Goal: Task Accomplishment & Management: Complete application form

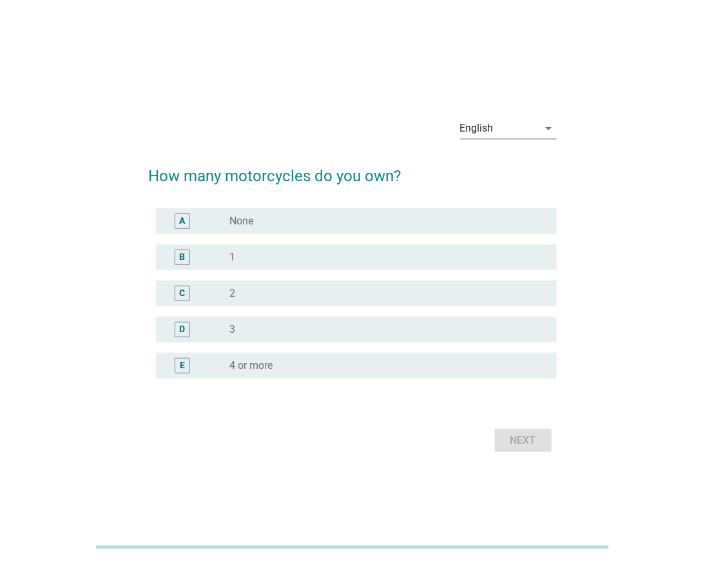
click at [517, 134] on div "English" at bounding box center [499, 128] width 79 height 21
click at [517, 160] on div "ภาษาไทย" at bounding box center [509, 169] width 76 height 31
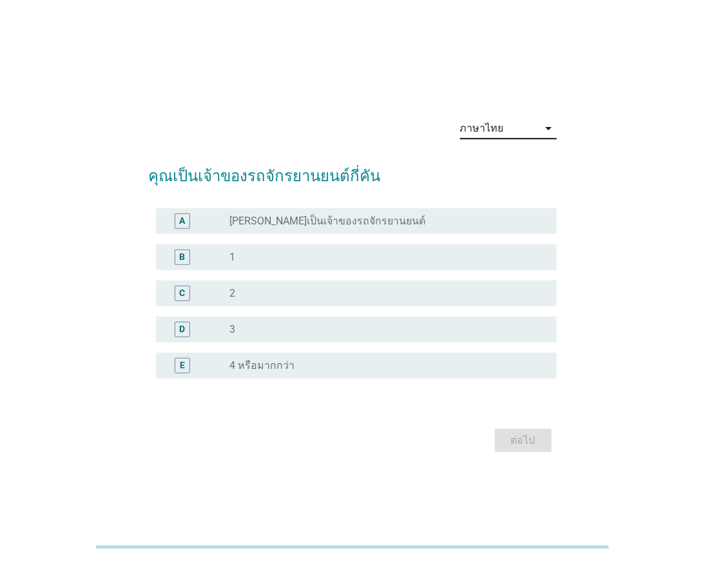
click at [273, 293] on div "radio_button_unchecked 2" at bounding box center [383, 293] width 306 height 13
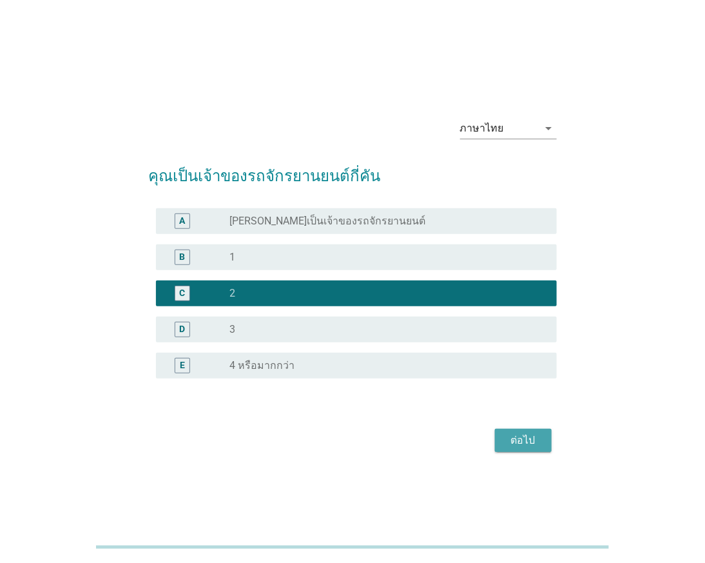
click at [539, 442] on div "ต่อไป" at bounding box center [524, 440] width 36 height 15
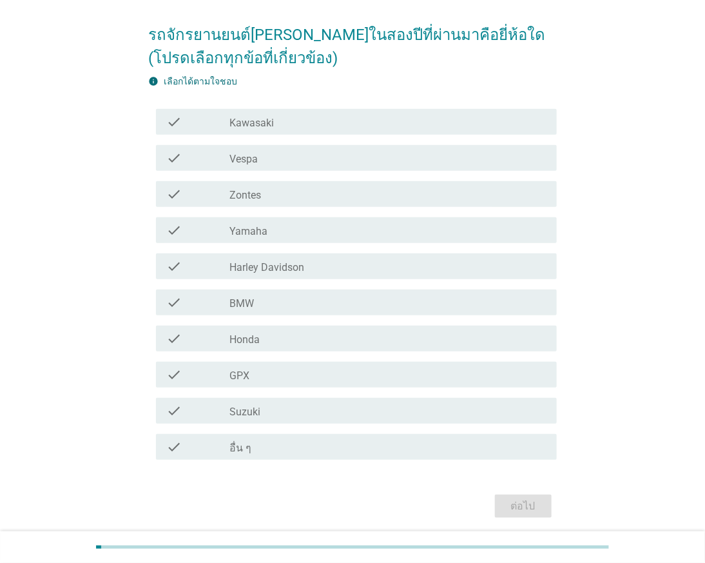
scroll to position [137, 0]
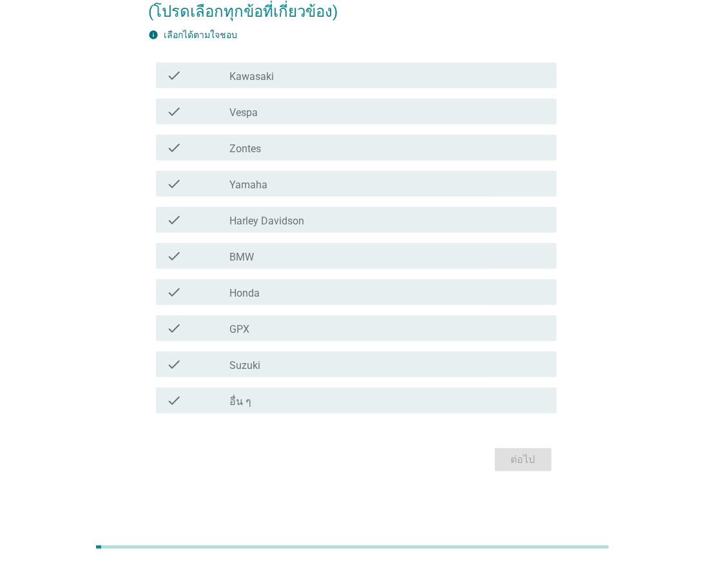
click at [310, 285] on div "check_box_outline_blank Honda" at bounding box center [388, 291] width 317 height 15
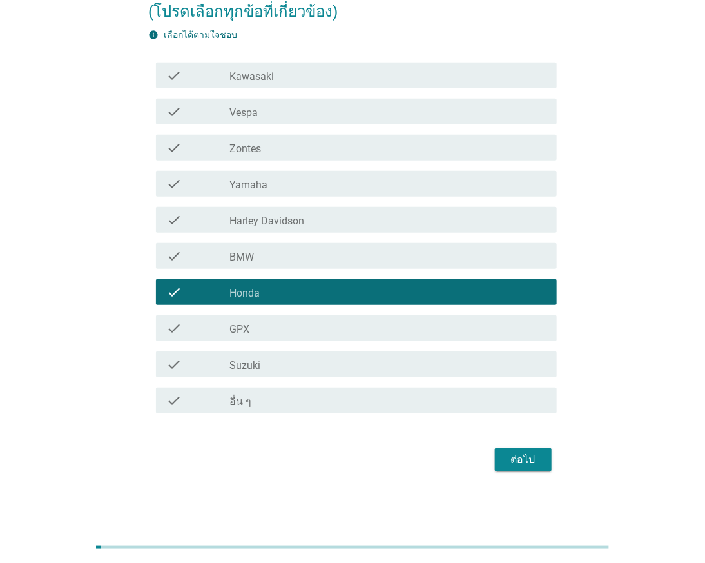
click at [293, 184] on div "check_box_outline_blank Yamaha" at bounding box center [388, 183] width 317 height 15
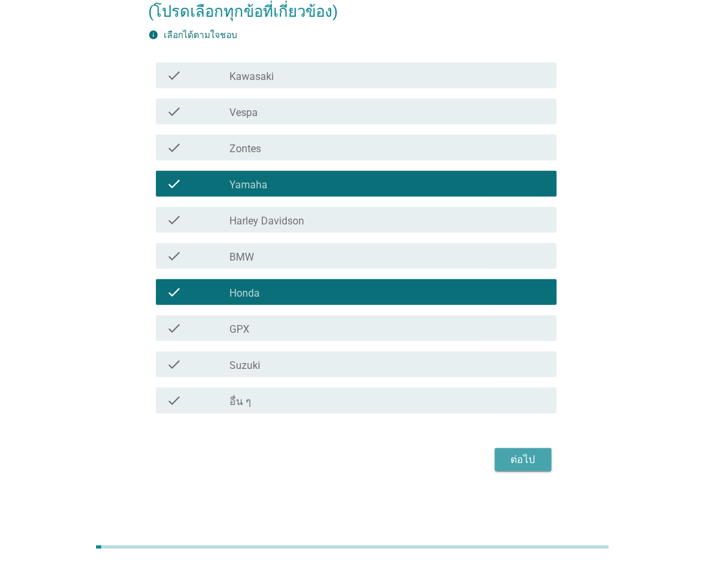
click at [526, 455] on div "ต่อไป" at bounding box center [524, 459] width 36 height 15
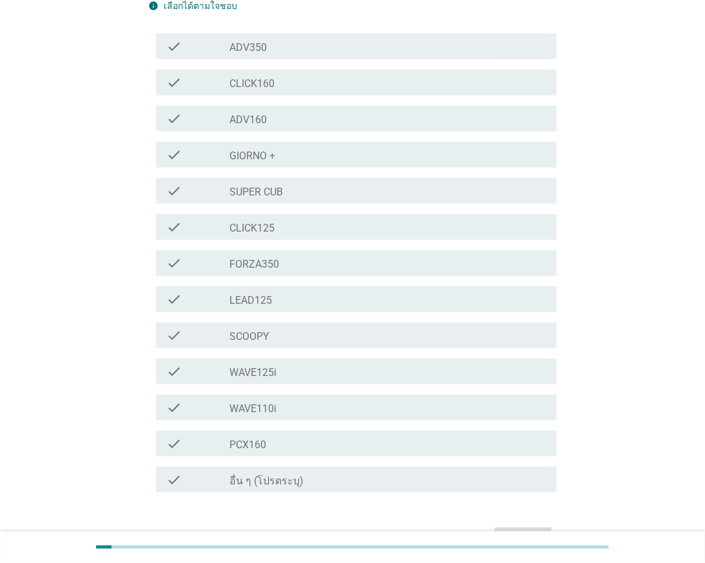
scroll to position [246, 0]
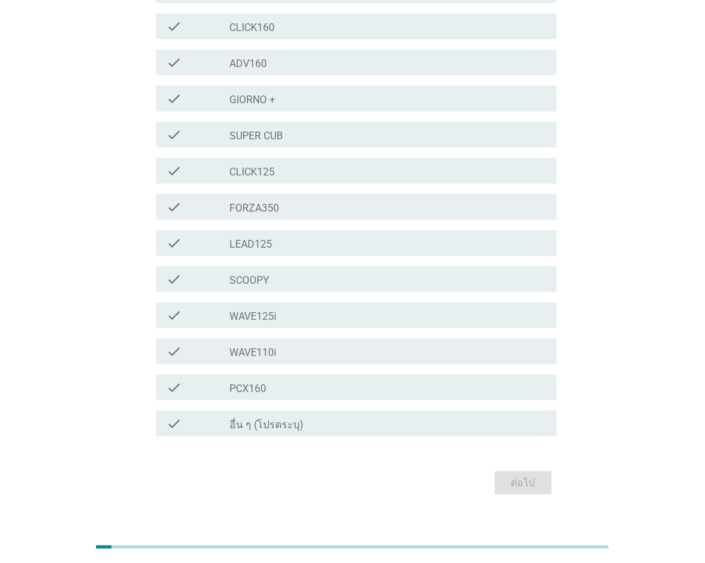
click at [286, 380] on div "check_box_outline_blank PCX160" at bounding box center [388, 387] width 317 height 15
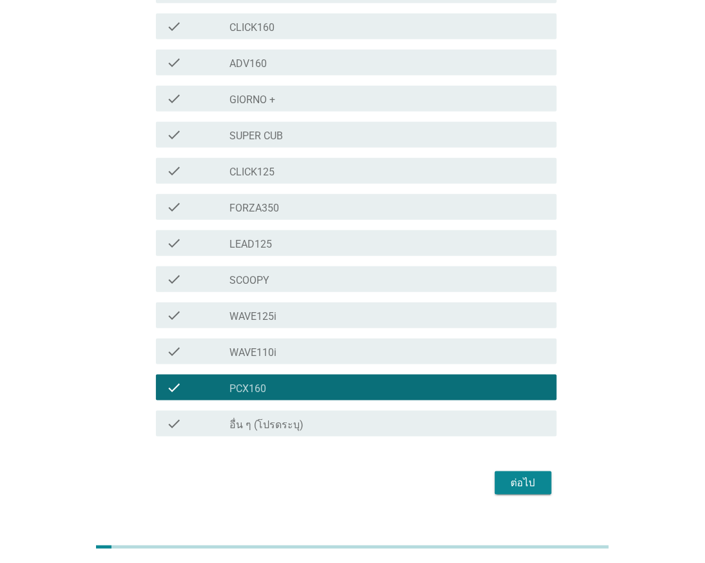
click at [523, 475] on div "ต่อไป" at bounding box center [524, 482] width 36 height 15
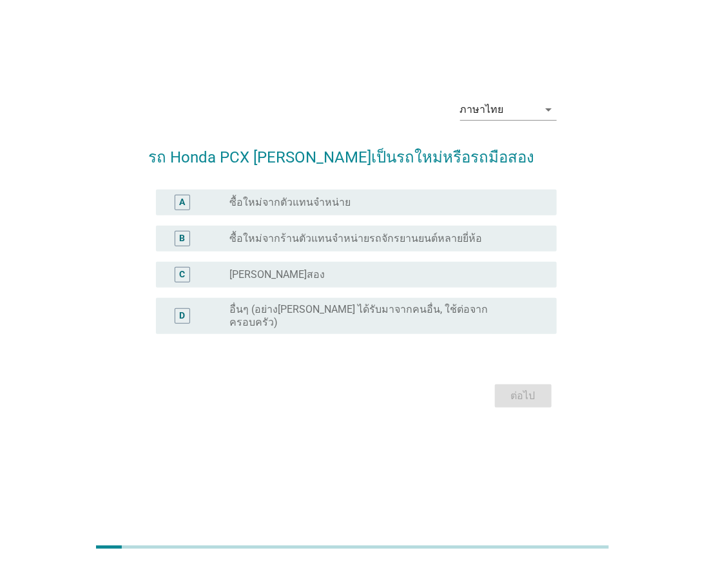
scroll to position [0, 0]
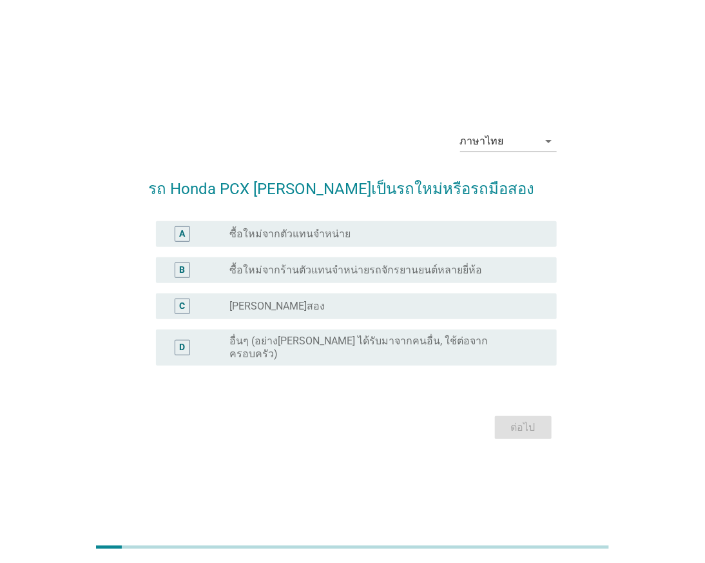
click at [333, 242] on div "radio_button_unchecked ซื้อใหม่จากตัวแทนจำหน่าย" at bounding box center [388, 233] width 317 height 15
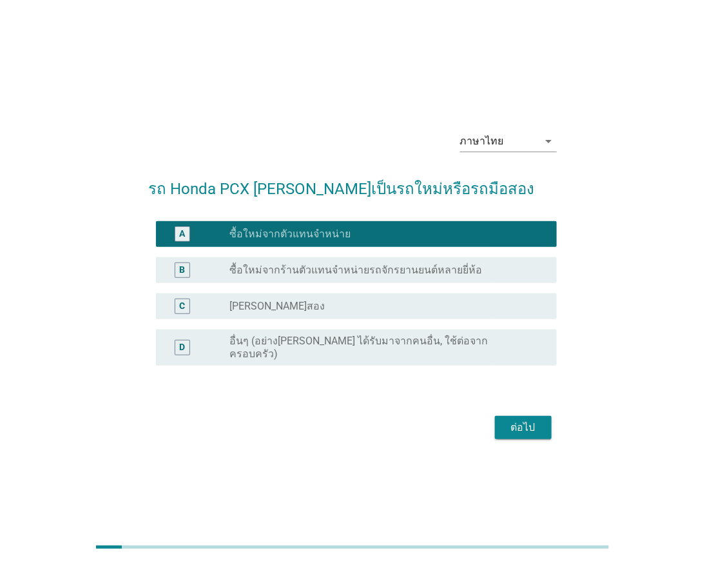
click at [531, 433] on button "ต่อไป" at bounding box center [523, 427] width 57 height 23
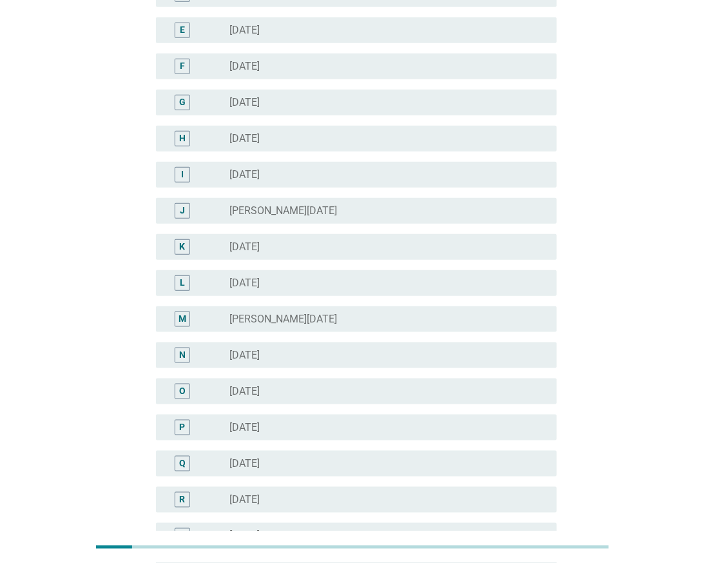
scroll to position [286, 0]
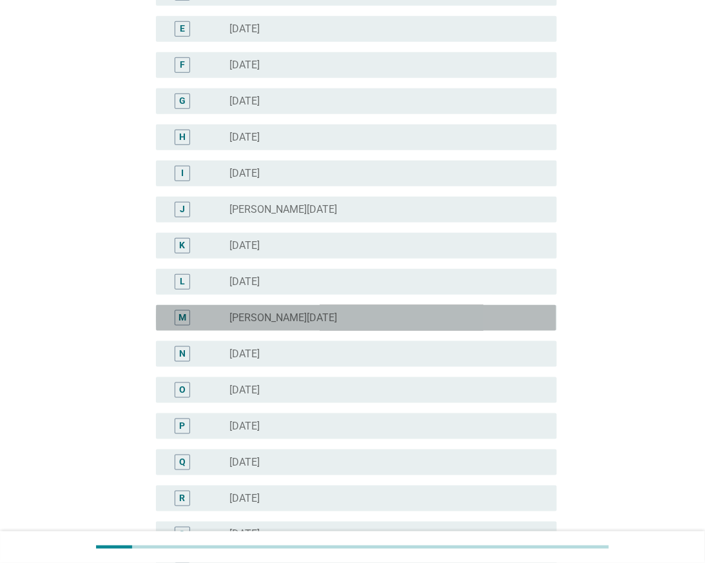
click at [327, 315] on div "radio_button_unchecked [PERSON_NAME][DATE]" at bounding box center [383, 317] width 306 height 13
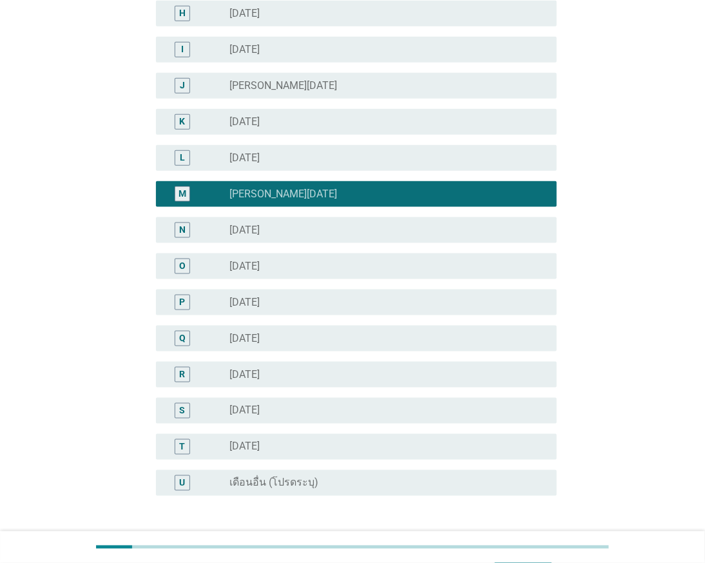
scroll to position [507, 0]
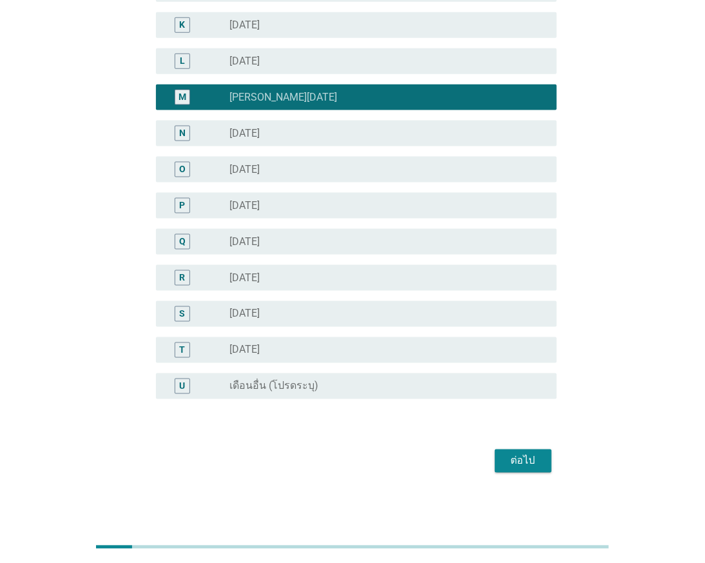
click at [521, 449] on button "ต่อไป" at bounding box center [523, 460] width 57 height 23
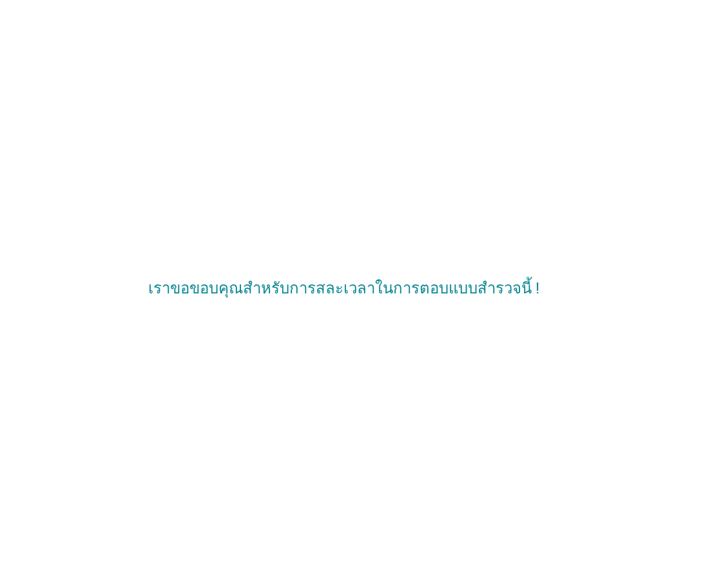
scroll to position [0, 0]
